Goal: Information Seeking & Learning: Check status

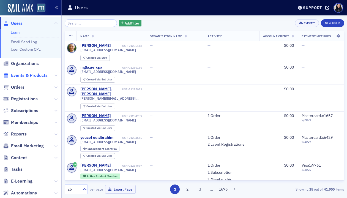
click at [34, 75] on span "Events & Products" at bounding box center [29, 75] width 37 height 6
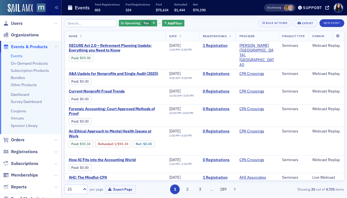
click at [80, 24] on input "search" at bounding box center [91, 23] width 53 height 8
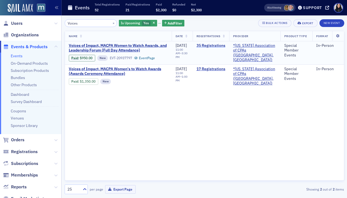
type input "Voices"
click at [210, 46] on link "35 Registrations" at bounding box center [211, 45] width 29 height 5
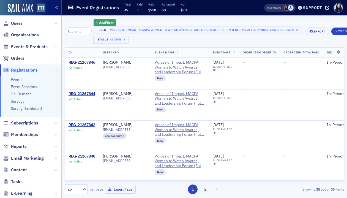
scroll to position [658, 0]
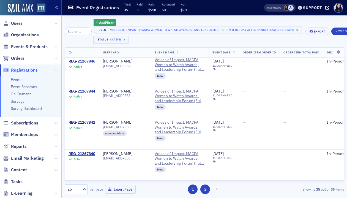
click at [207, 190] on button "2" at bounding box center [205, 189] width 10 height 10
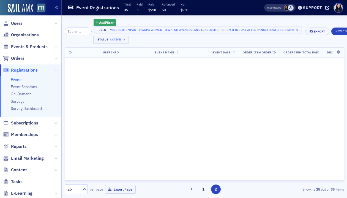
scroll to position [0, 0]
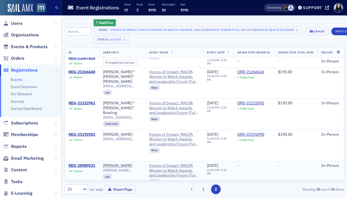
scroll to position [189, 0]
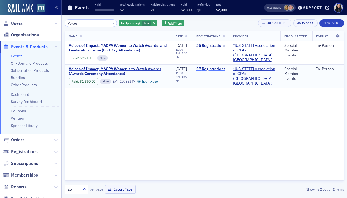
click at [206, 68] on link "17 Registrations" at bounding box center [211, 69] width 29 height 5
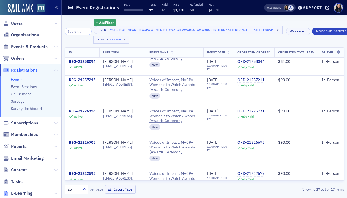
scroll to position [408, 0]
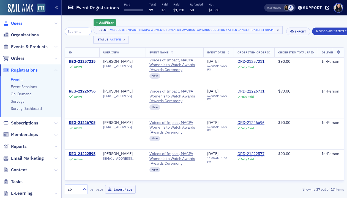
click at [19, 24] on span "Users" at bounding box center [17, 23] width 12 height 6
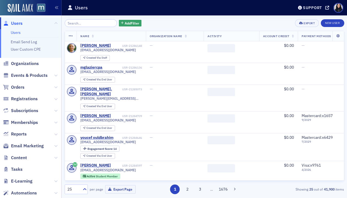
click at [74, 21] on input "search" at bounding box center [91, 23] width 53 height 8
type input "s"
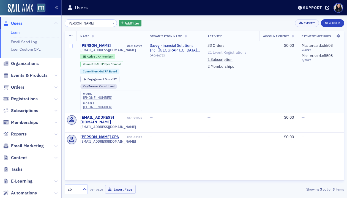
type input "[PERSON_NAME]"
click at [224, 52] on link "21 Event Registrations" at bounding box center [227, 52] width 39 height 5
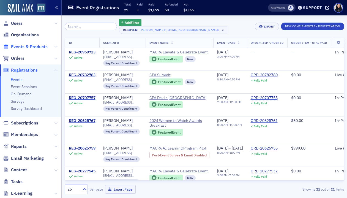
click at [37, 48] on span "Events & Products" at bounding box center [29, 47] width 37 height 6
